Goal: Transaction & Acquisition: Purchase product/service

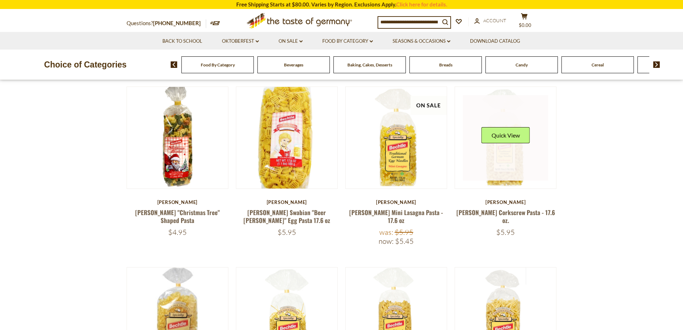
scroll to position [72, 0]
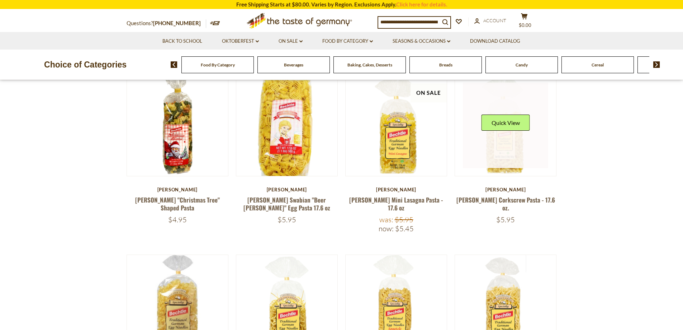
click at [503, 164] on link at bounding box center [505, 125] width 85 height 85
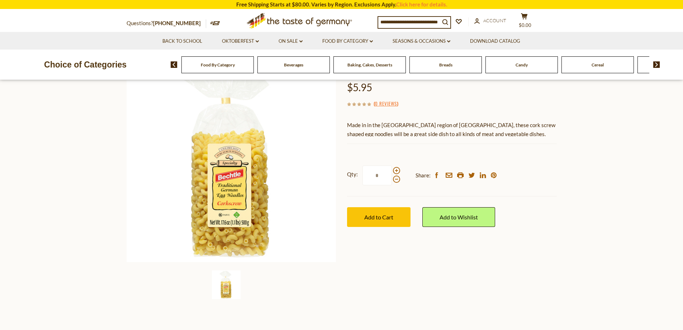
scroll to position [72, 0]
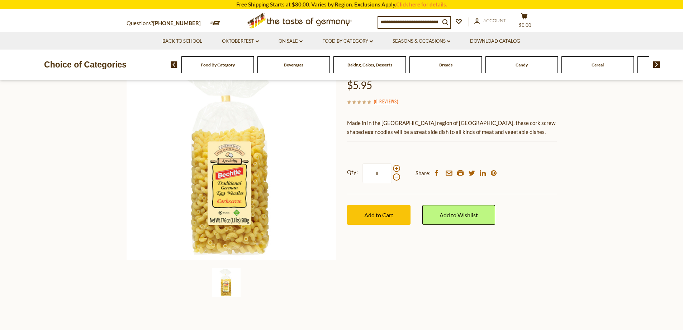
drag, startPoint x: 206, startPoint y: 135, endPoint x: 82, endPoint y: 135, distance: 124.5
click at [81, 131] on section "Home Food By Category Kosher [PERSON_NAME] Corkscrew Pasta - 17.6 oz. [PERSON_N…" at bounding box center [341, 171] width 683 height 319
drag, startPoint x: 221, startPoint y: 287, endPoint x: 177, endPoint y: 277, distance: 45.2
click at [158, 283] on div at bounding box center [231, 282] width 214 height 29
drag, startPoint x: 223, startPoint y: 283, endPoint x: 134, endPoint y: 278, distance: 89.5
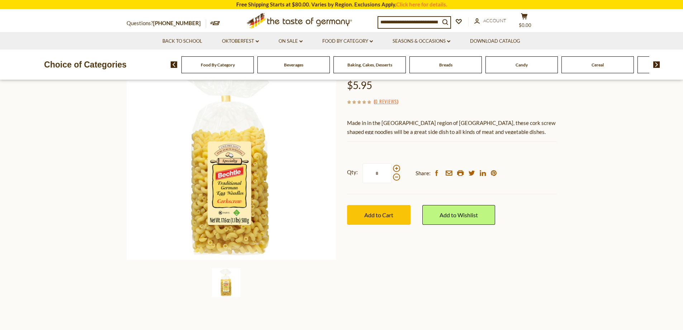
click at [136, 279] on div at bounding box center [231, 282] width 214 height 29
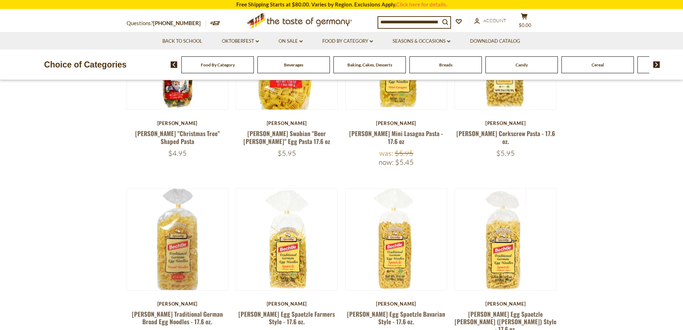
scroll to position [36, 0]
